Goal: Browse casually: Explore the website without a specific task or goal

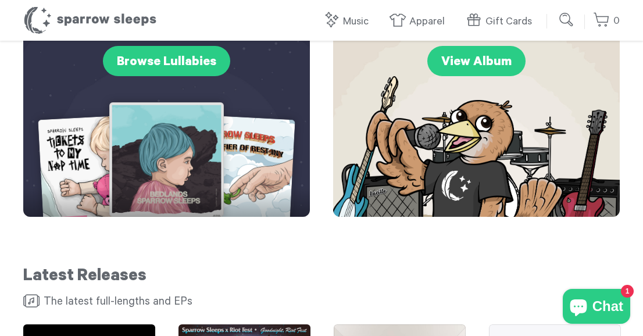
scroll to position [462, 0]
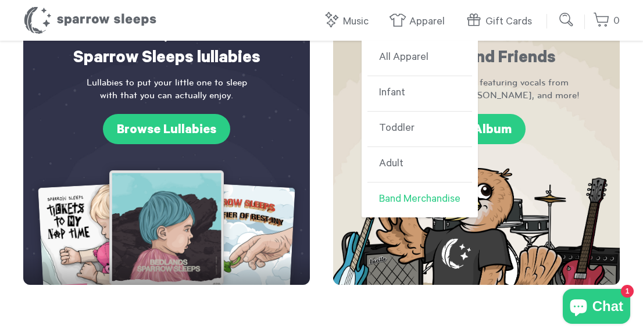
click at [409, 208] on link "Band Merchandise" at bounding box center [419, 200] width 105 height 35
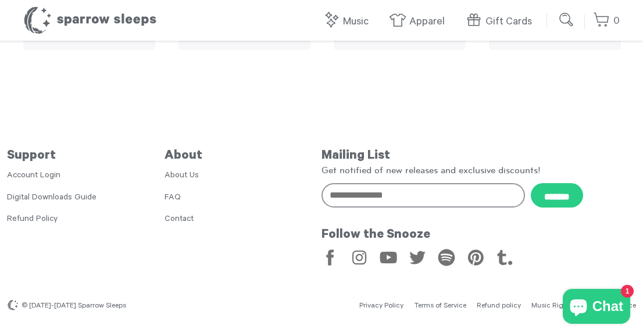
scroll to position [0, 0]
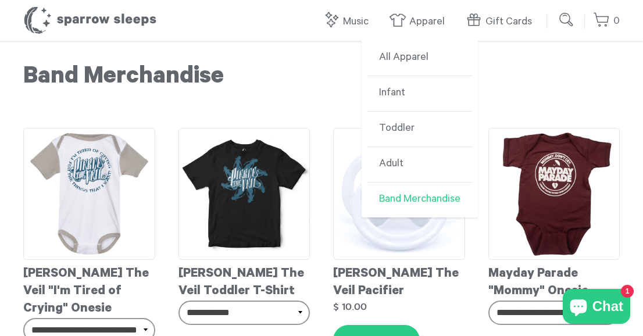
click at [397, 192] on link "Band Merchandise" at bounding box center [419, 200] width 105 height 35
click at [403, 20] on link "Apparel" at bounding box center [420, 21] width 62 height 25
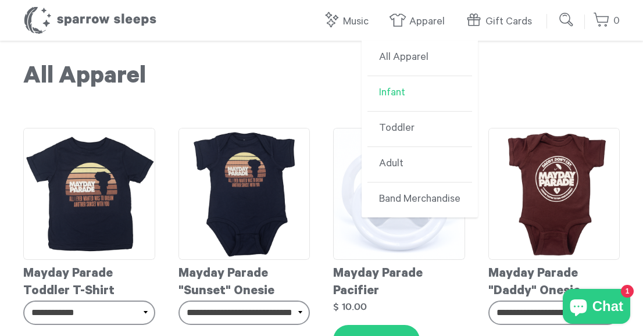
click at [406, 96] on link "Infant" at bounding box center [419, 93] width 105 height 35
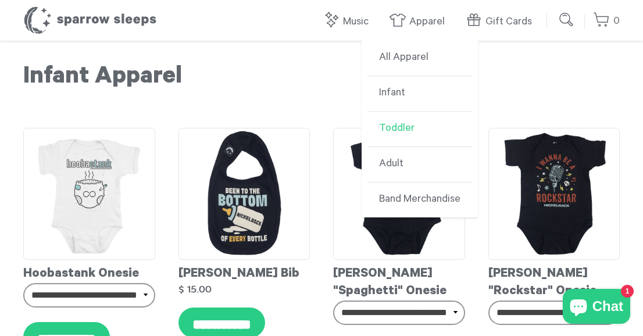
click at [395, 121] on link "Toddler" at bounding box center [419, 129] width 105 height 35
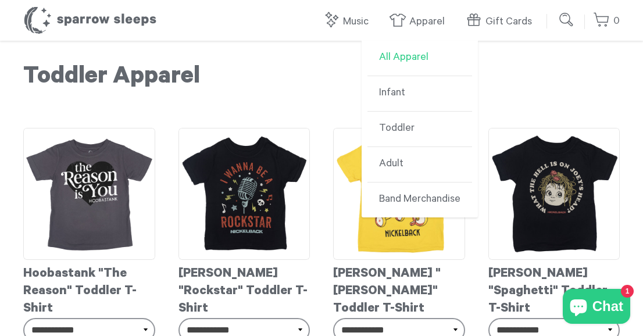
click at [410, 60] on link "All Apparel" at bounding box center [419, 58] width 105 height 35
